Goal: Information Seeking & Learning: Learn about a topic

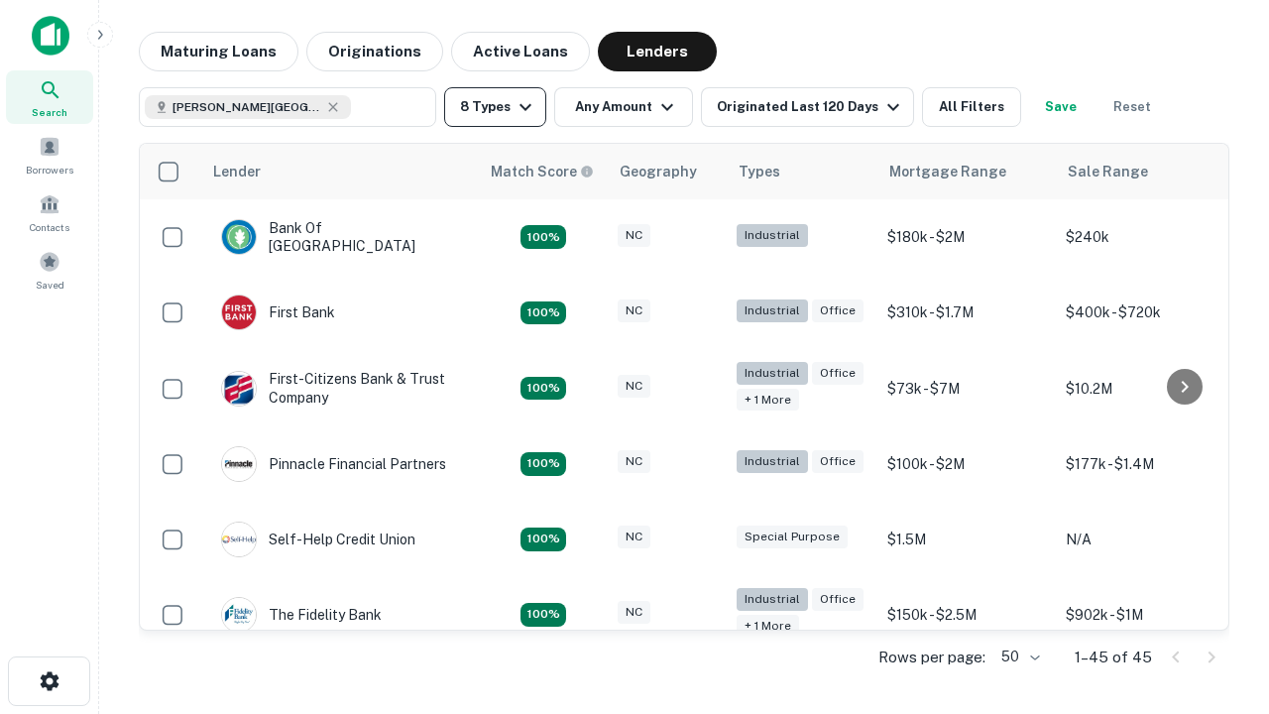
click at [495, 107] on button "8 Types" at bounding box center [495, 107] width 102 height 40
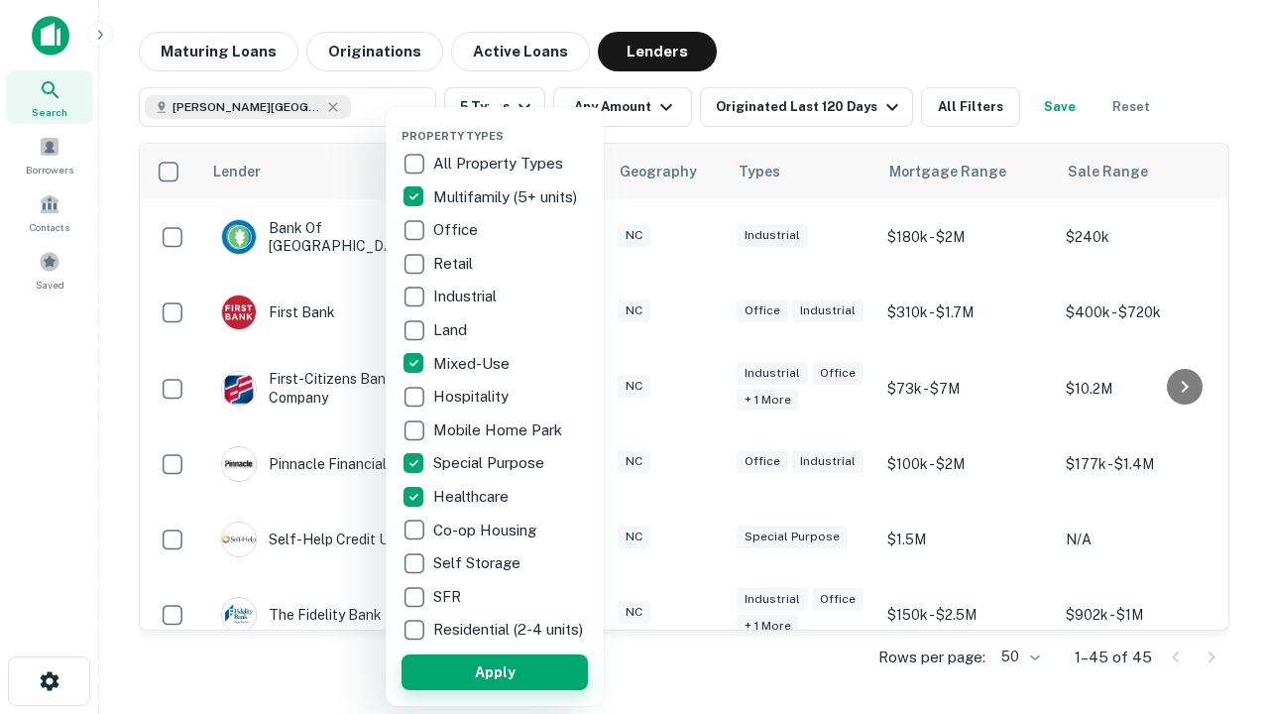
click at [495, 671] on button "Apply" at bounding box center [495, 672] width 186 height 36
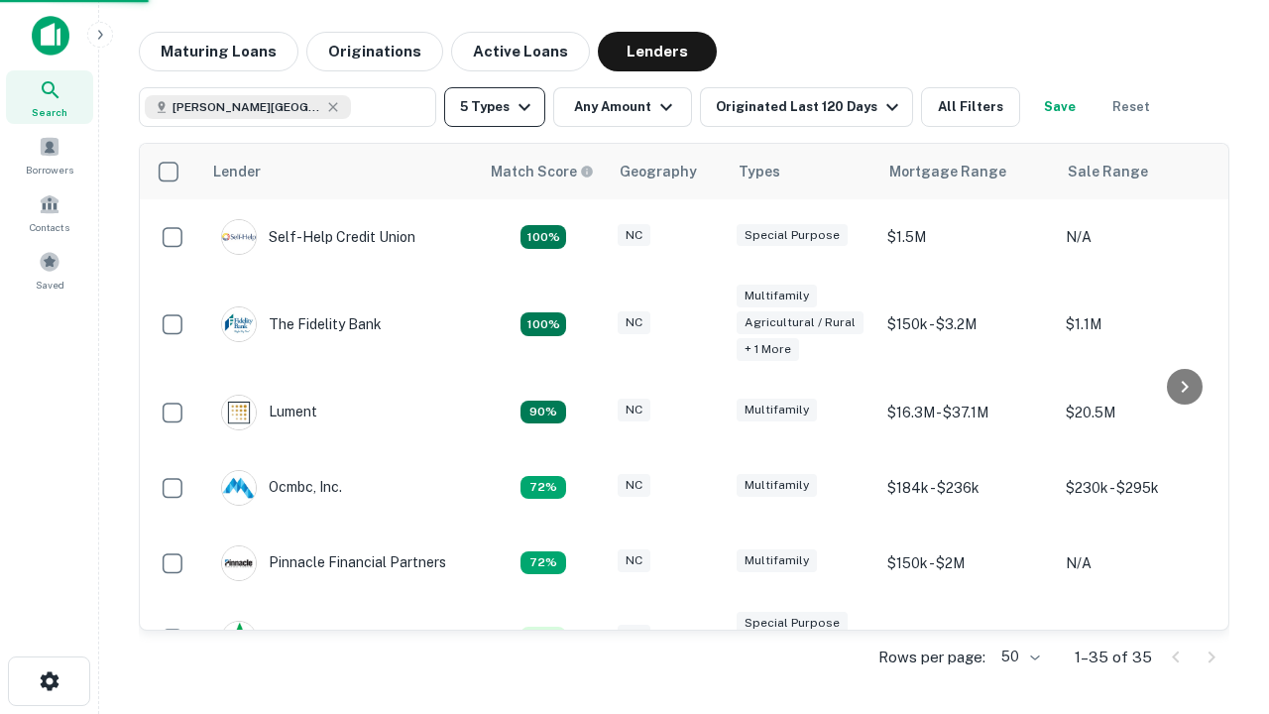
click at [495, 107] on button "5 Types" at bounding box center [494, 107] width 101 height 40
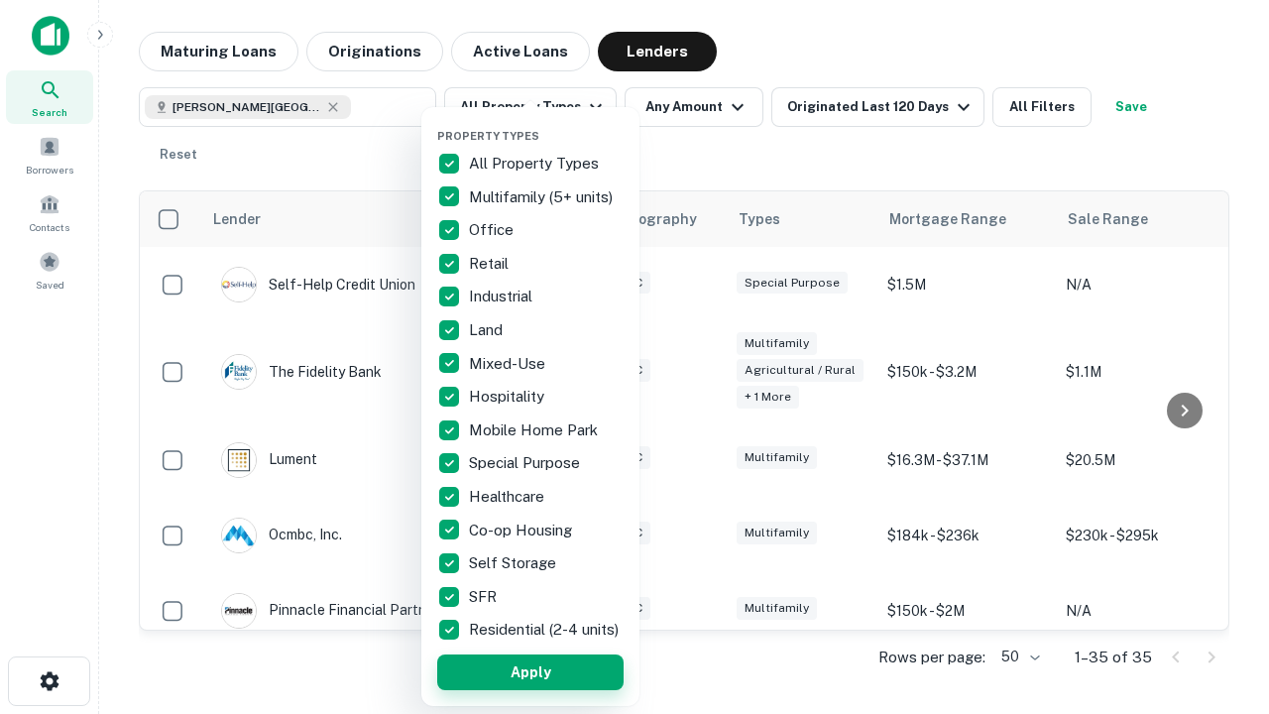
click at [531, 671] on button "Apply" at bounding box center [530, 672] width 186 height 36
